Goal: Transaction & Acquisition: Purchase product/service

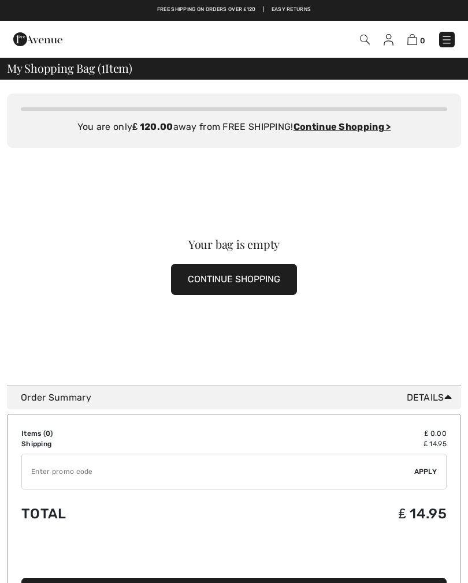
click at [451, 42] on img at bounding box center [447, 40] width 12 height 12
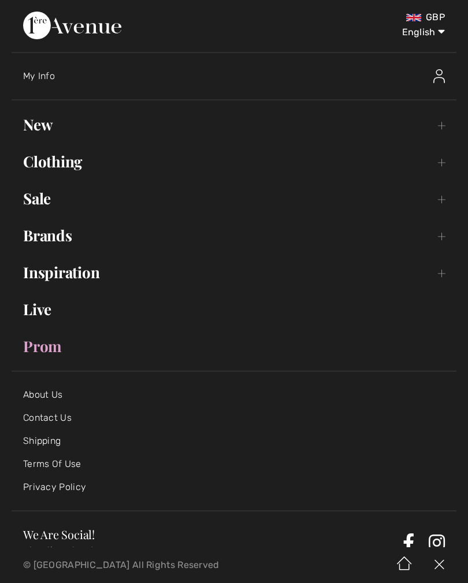
click at [78, 161] on link "Clothing Toggle submenu" at bounding box center [234, 161] width 445 height 25
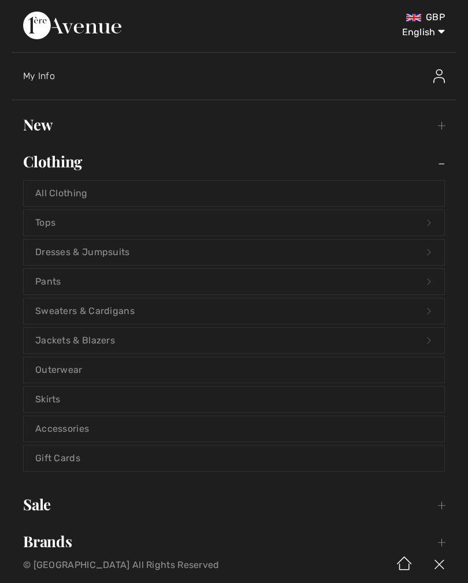
click at [129, 255] on link "Dresses & Jumpsuits Open submenu" at bounding box center [234, 252] width 420 height 25
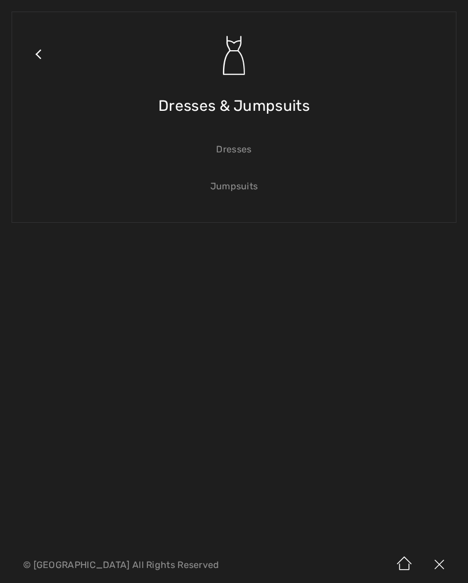
click at [245, 156] on link "Dresses" at bounding box center [234, 149] width 420 height 25
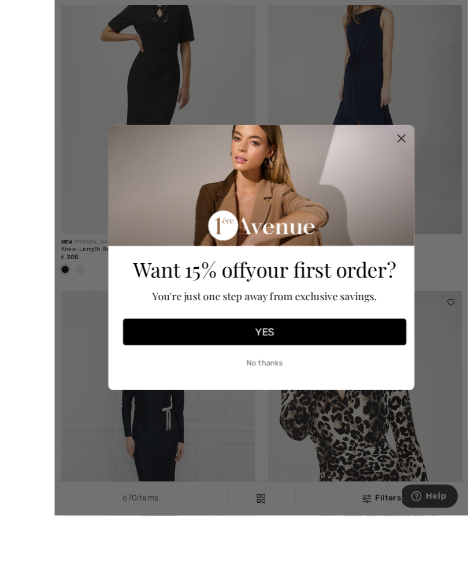
scroll to position [325, 0]
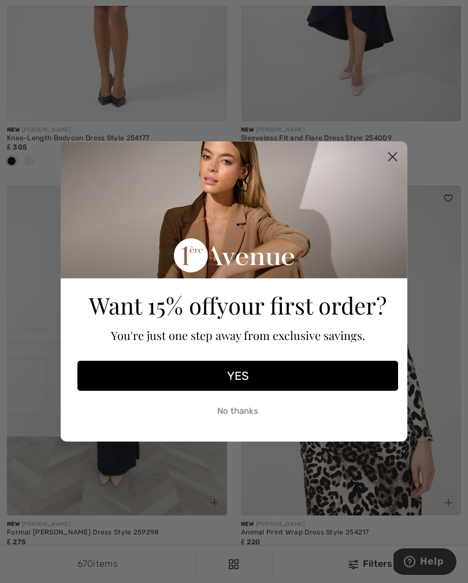
click at [397, 166] on circle "Close dialog" at bounding box center [392, 156] width 19 height 19
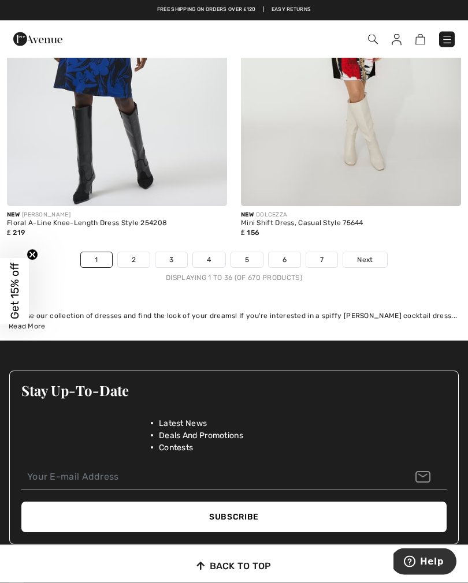
scroll to position [6928, 0]
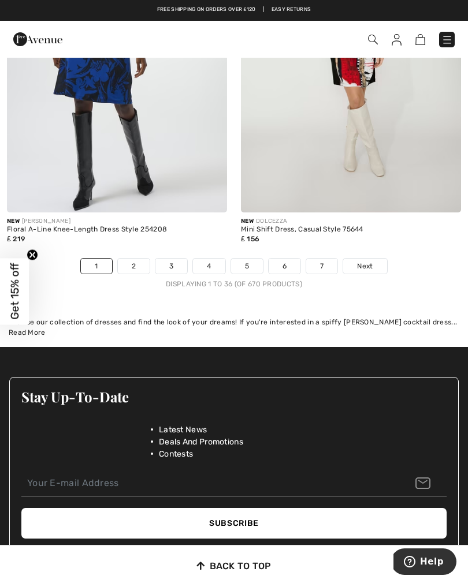
click at [368, 261] on span "Next" at bounding box center [365, 266] width 16 height 10
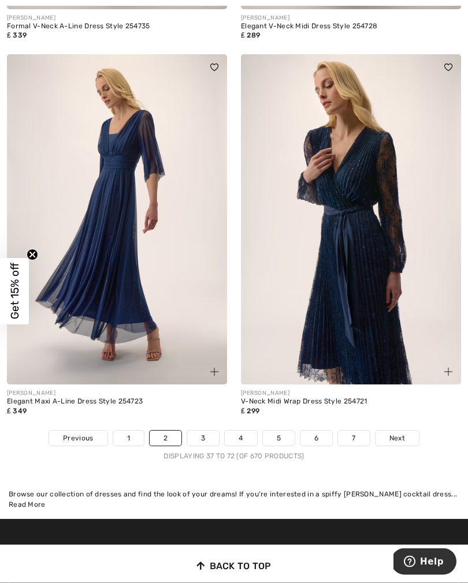
scroll to position [6699, 0]
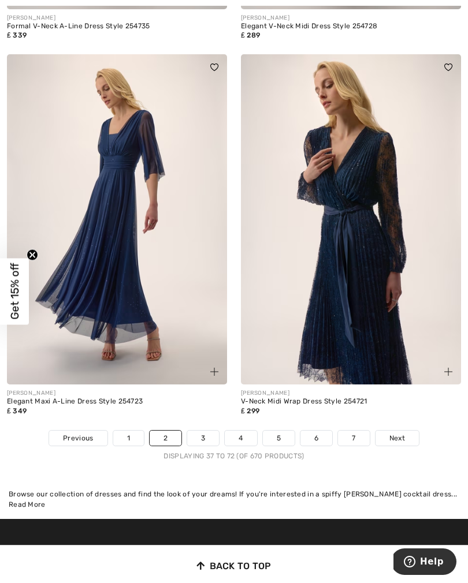
click at [403, 433] on span "Next" at bounding box center [397, 438] width 16 height 10
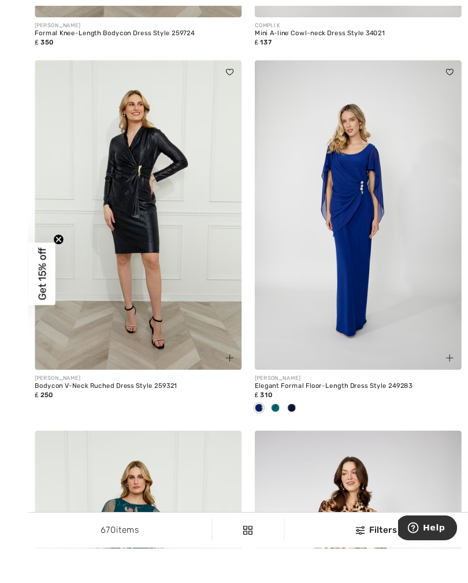
scroll to position [1226, 0]
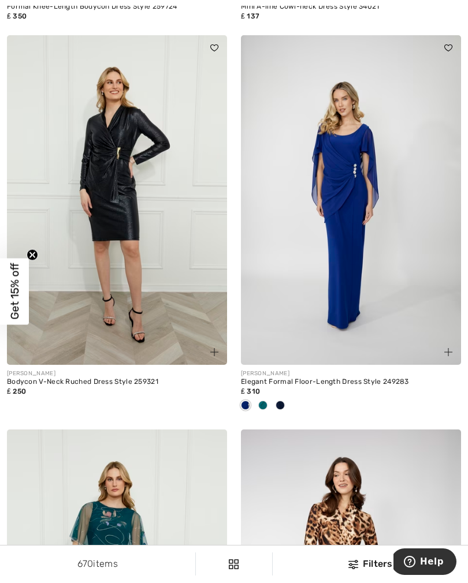
click at [360, 302] on img at bounding box center [351, 200] width 220 height 330
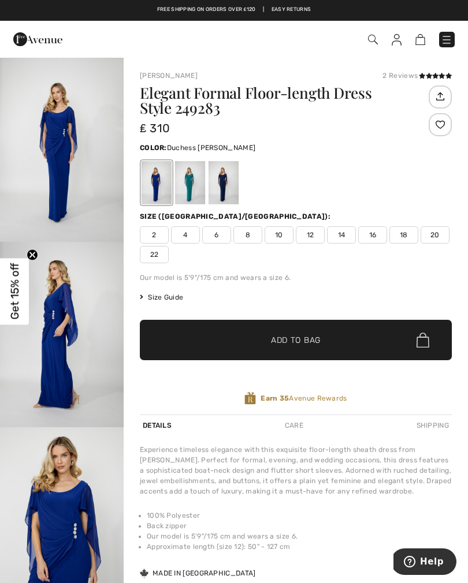
click at [194, 189] on div at bounding box center [190, 182] width 30 height 43
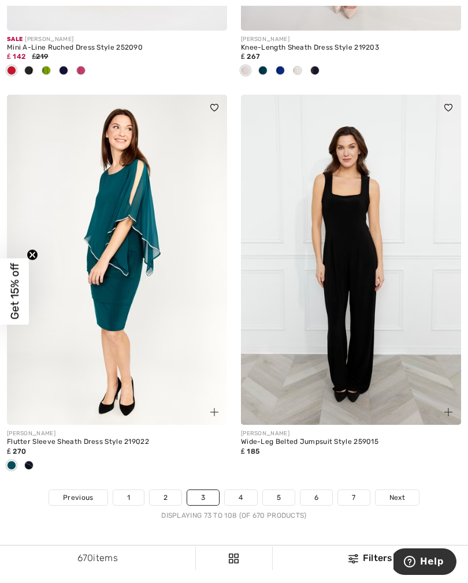
scroll to position [6717, 0]
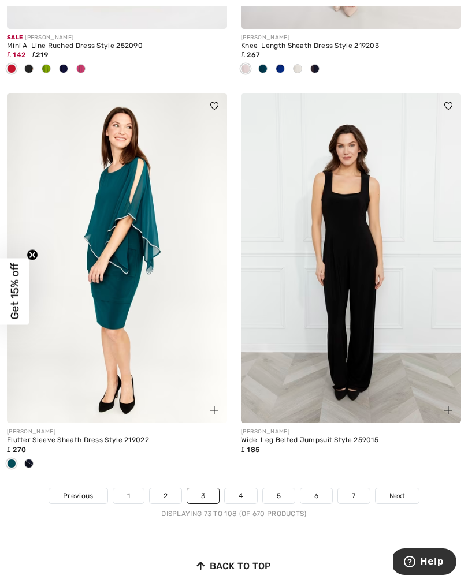
click at [403, 491] on span "Next" at bounding box center [397, 496] width 16 height 10
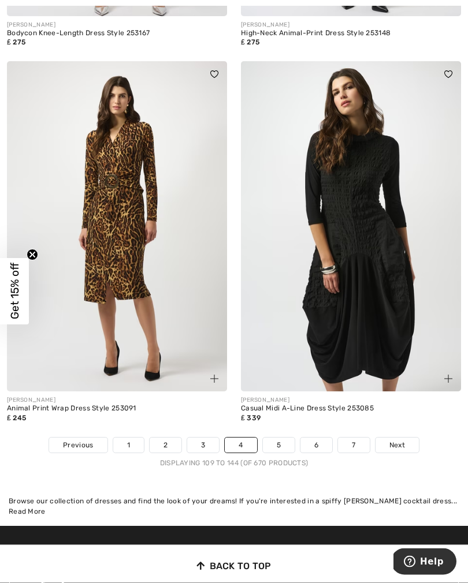
scroll to position [6692, 0]
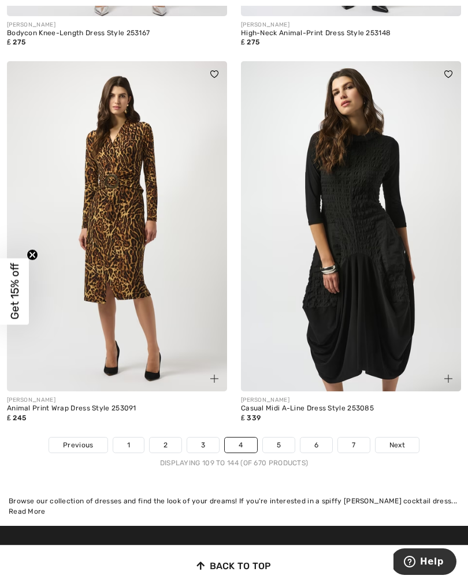
click at [399, 440] on span "Next" at bounding box center [397, 445] width 16 height 10
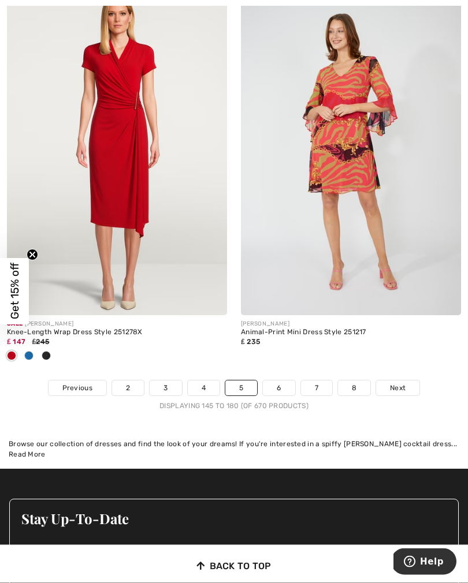
scroll to position [6825, 0]
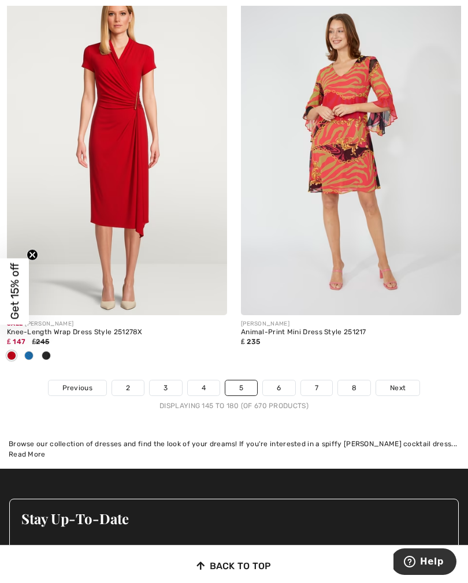
click at [399, 383] on span "Next" at bounding box center [398, 388] width 16 height 10
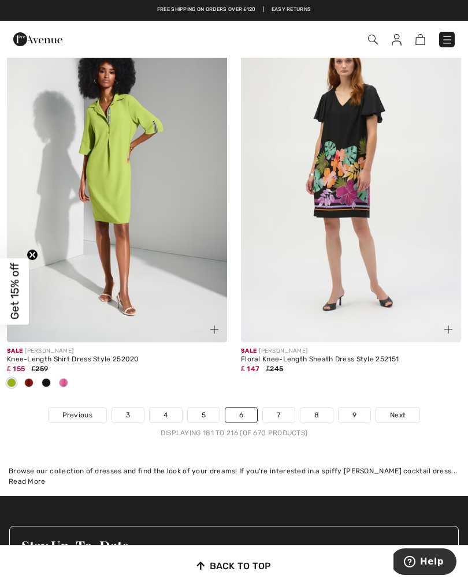
scroll to position [6838, 0]
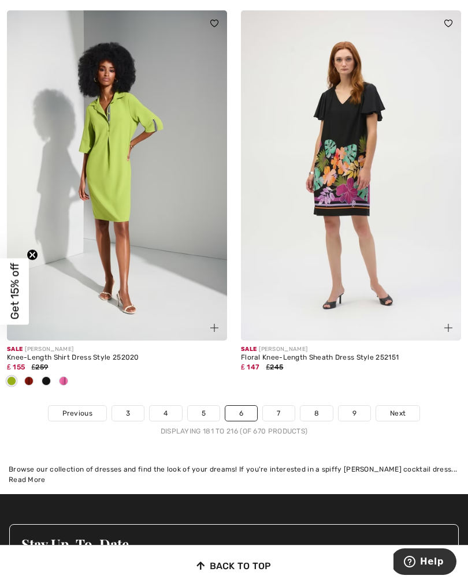
click at [404, 408] on span "Next" at bounding box center [398, 413] width 16 height 10
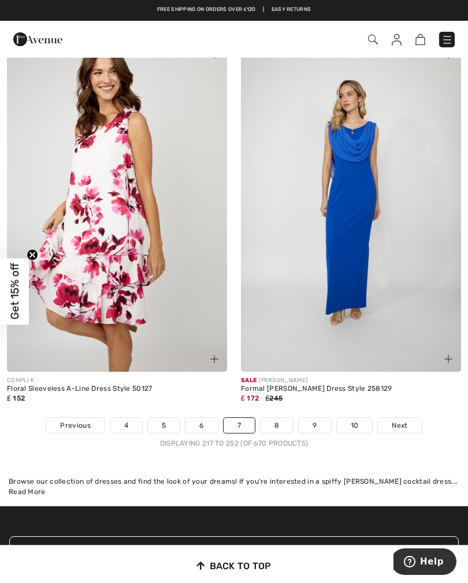
scroll to position [6706, 0]
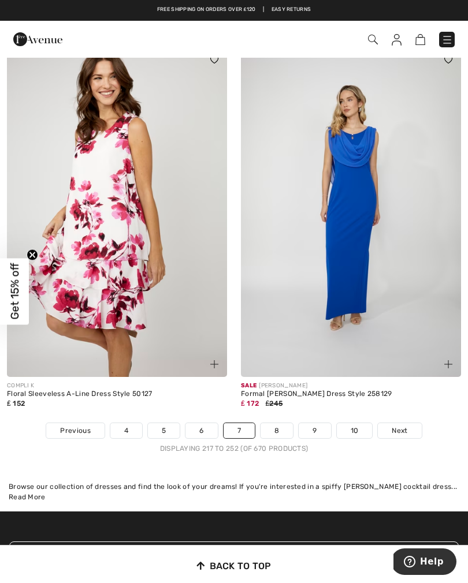
click at [403, 426] on span "Next" at bounding box center [400, 431] width 16 height 10
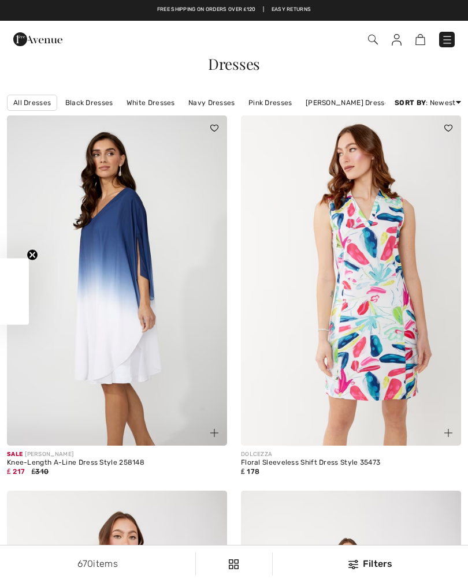
checkbox input "true"
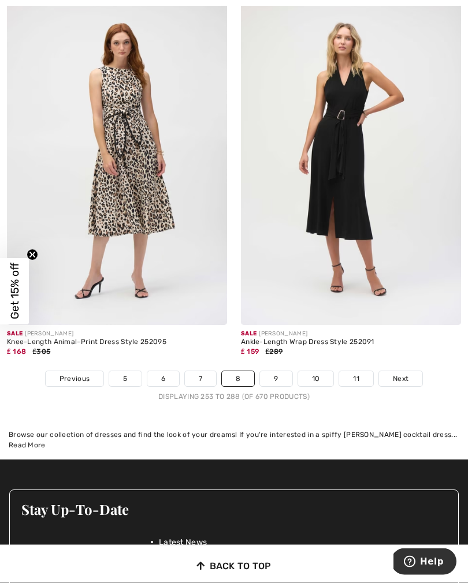
scroll to position [6720, 0]
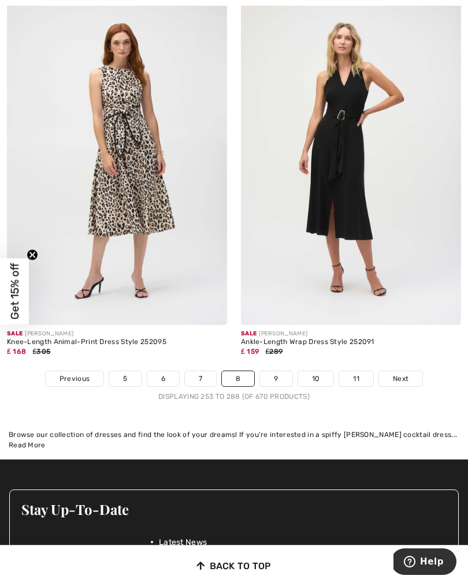
click at [404, 374] on span "Next" at bounding box center [401, 379] width 16 height 10
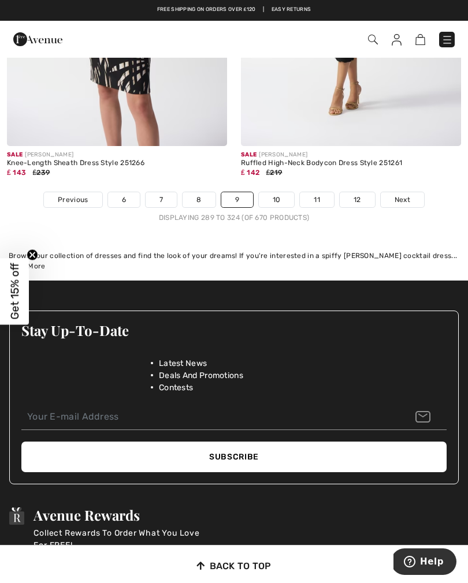
scroll to position [6959, 0]
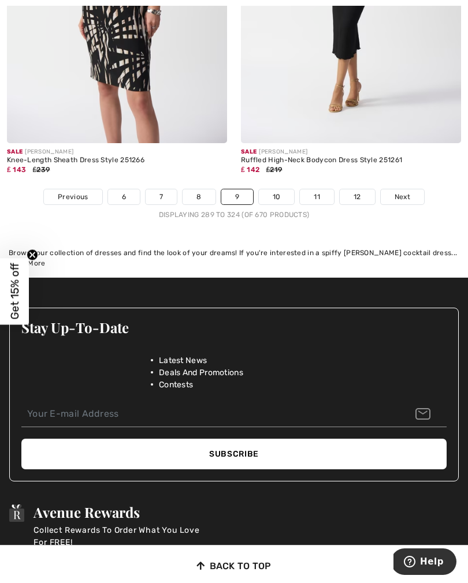
click at [401, 192] on span "Next" at bounding box center [402, 197] width 16 height 10
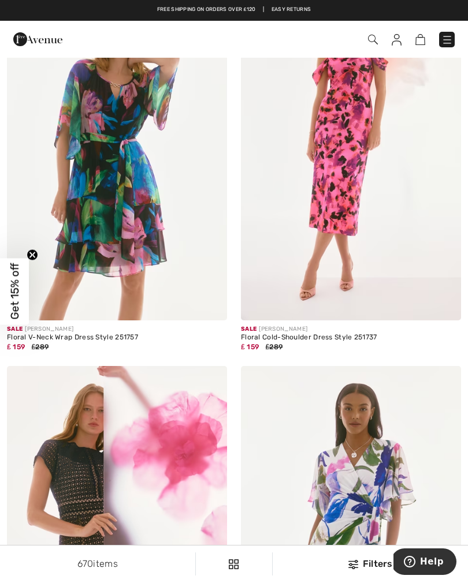
scroll to position [3622, 0]
